Goal: Check status: Check status

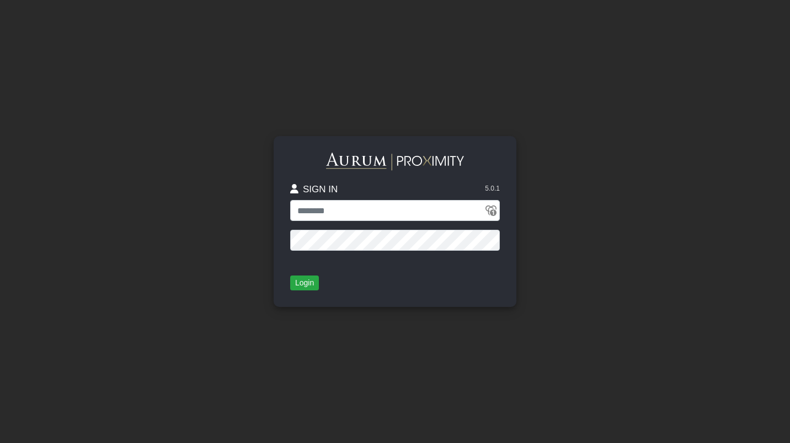
type input "**********"
click at [315, 282] on button "Login" at bounding box center [304, 283] width 29 height 15
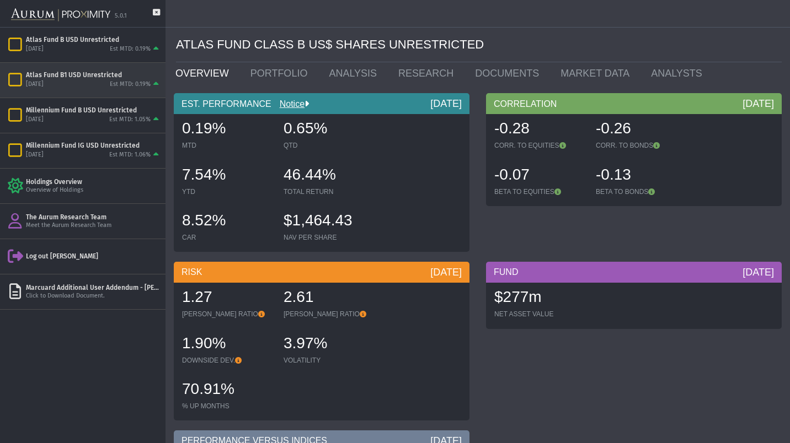
click at [113, 73] on div "Atlas Fund B1 USD Unrestricted" at bounding box center [93, 75] width 135 height 9
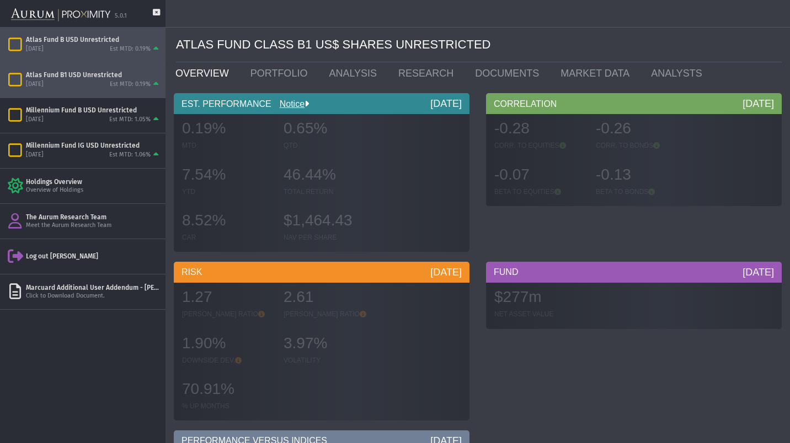
click at [101, 45] on div "[DATE] Est MTD: 0.19%" at bounding box center [93, 50] width 135 height 10
